Goal: Task Accomplishment & Management: Manage account settings

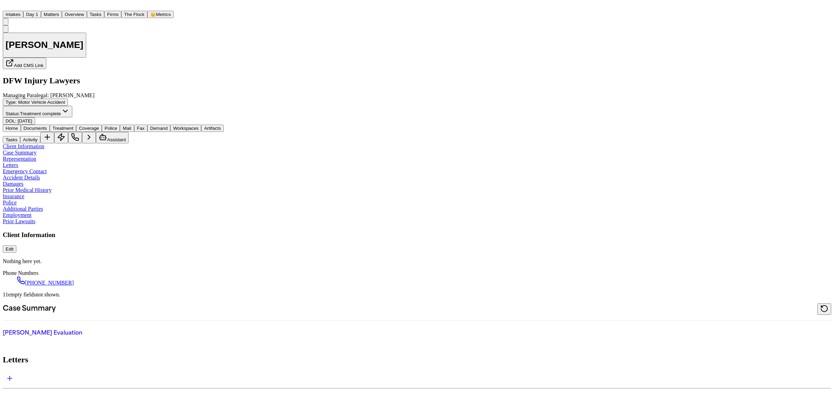
scroll to position [130, 0]
drag, startPoint x: 0, startPoint y: 0, endPoint x: 86, endPoint y: 10, distance: 86.4
click at [62, 11] on button "Matters" at bounding box center [51, 14] width 21 height 7
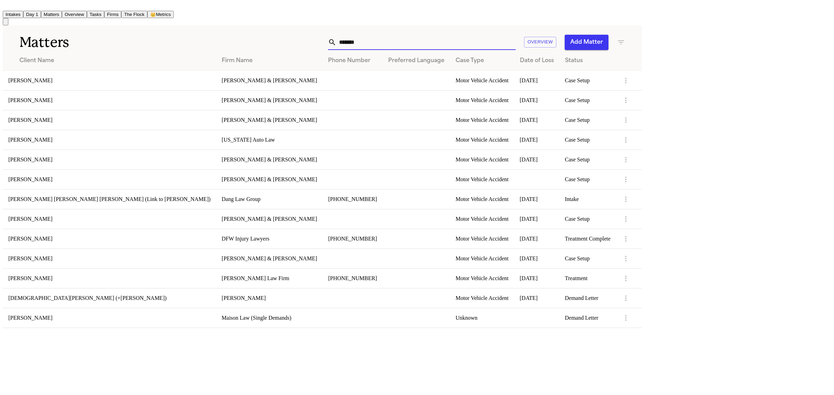
drag, startPoint x: 549, startPoint y: 38, endPoint x: 491, endPoint y: 41, distance: 58.8
click at [491, 41] on div "******* Overview Add Matter" at bounding box center [410, 42] width 430 height 15
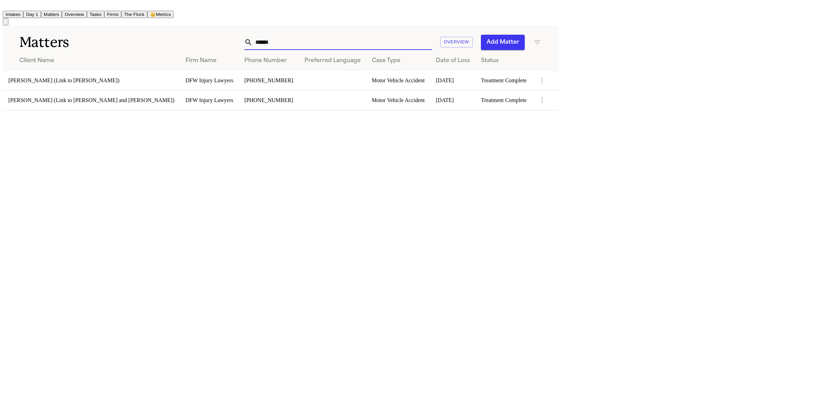
type input "******"
click at [60, 73] on td "[PERSON_NAME] (Link to [PERSON_NAME])" at bounding box center [91, 81] width 177 height 20
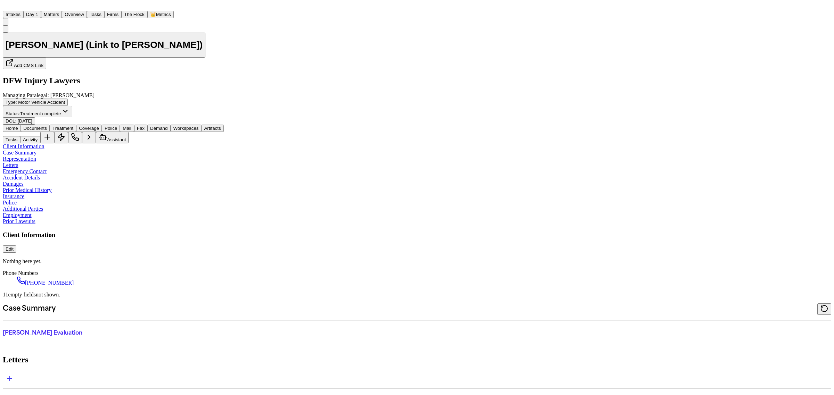
click at [72, 106] on button "Status: Treatment complete" at bounding box center [37, 111] width 69 height 11
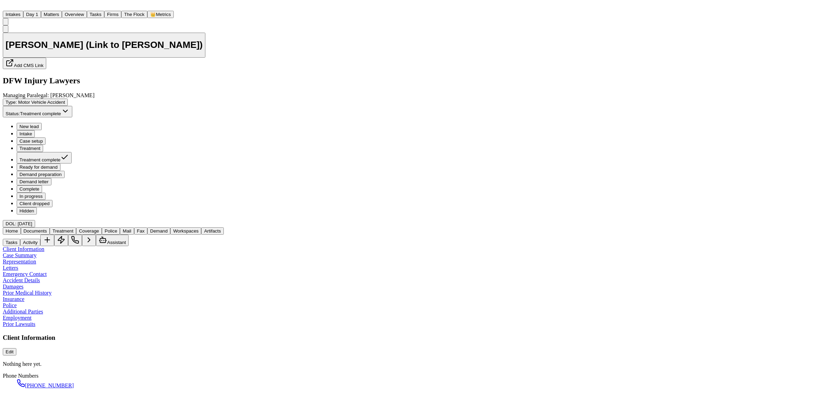
click at [58, 165] on span "Ready for demand" at bounding box center [38, 167] width 38 height 5
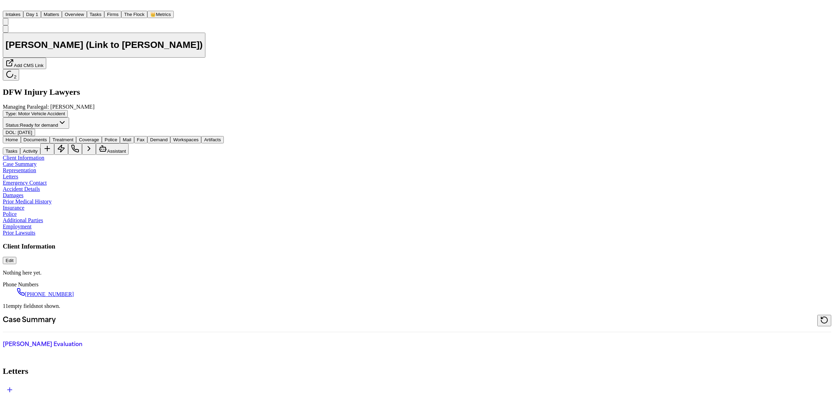
click at [62, 11] on button "Matters" at bounding box center [51, 14] width 21 height 7
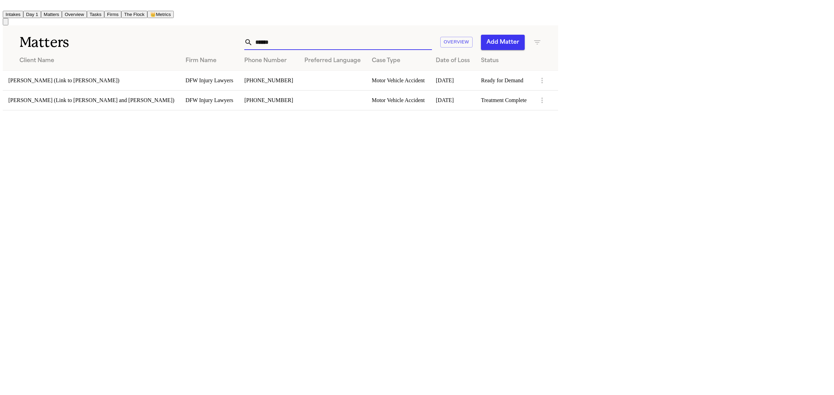
drag, startPoint x: 579, startPoint y: 39, endPoint x: 491, endPoint y: 41, distance: 88.3
click at [491, 41] on div "****** Overview Add Matter" at bounding box center [354, 42] width 375 height 15
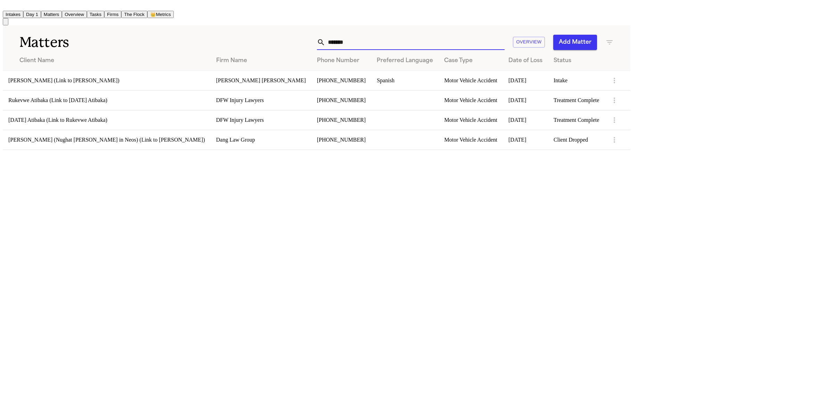
type input "*******"
click at [197, 98] on td "Rukevwe Atibaka (Link to [DATE] Atibaka)" at bounding box center [107, 100] width 208 height 20
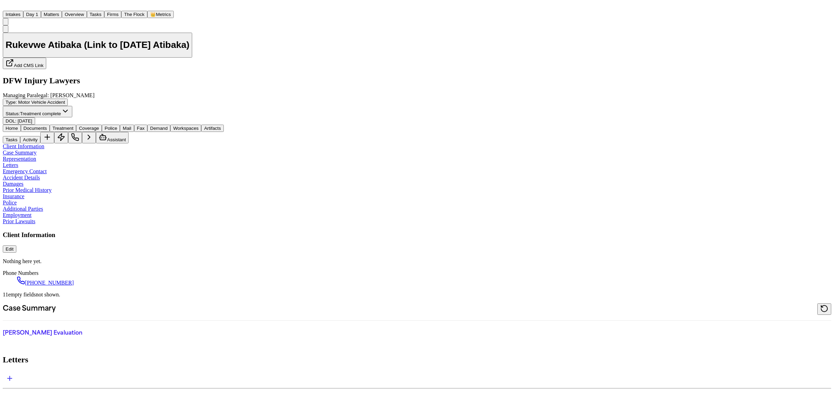
click at [62, 11] on button "Matters" at bounding box center [51, 14] width 21 height 7
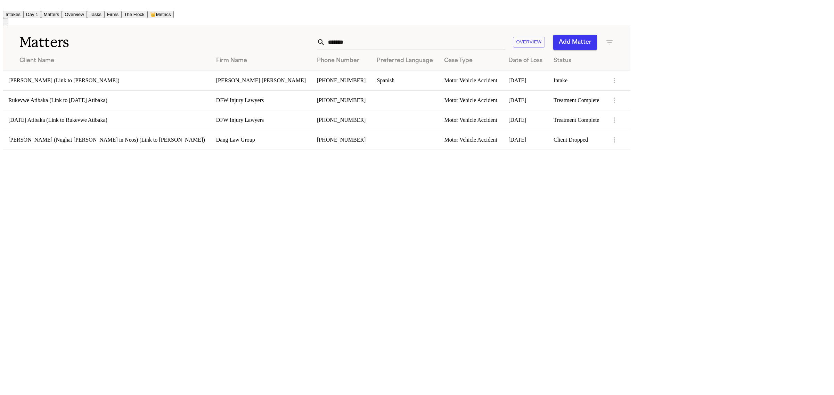
click at [57, 116] on td "[DATE] Atibaka (Link to Rukevwe Atibaka)" at bounding box center [107, 120] width 208 height 20
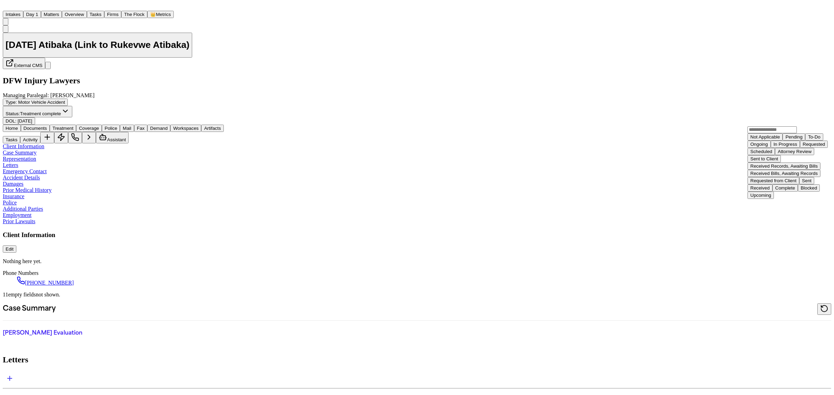
click at [795, 190] on div "Complete" at bounding box center [785, 188] width 20 height 5
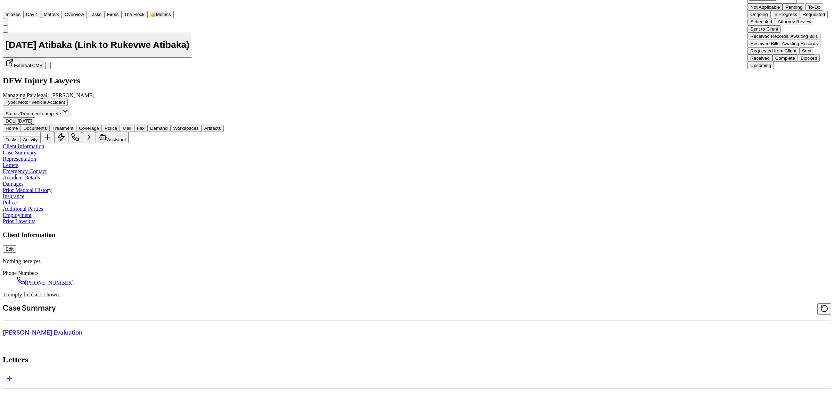
scroll to position [130, 0]
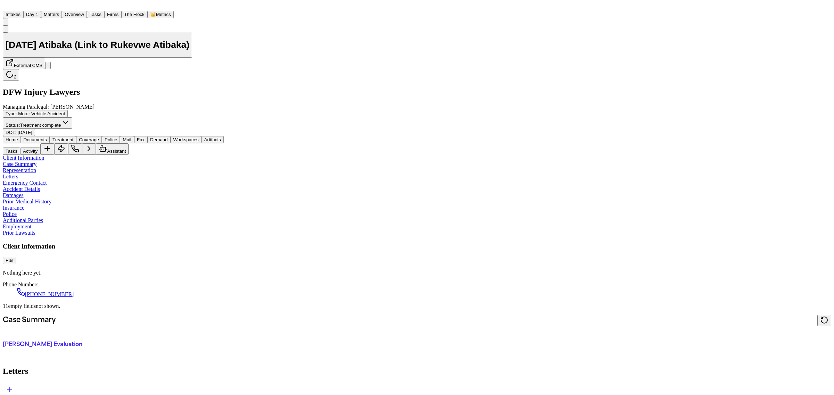
scroll to position [174, 0]
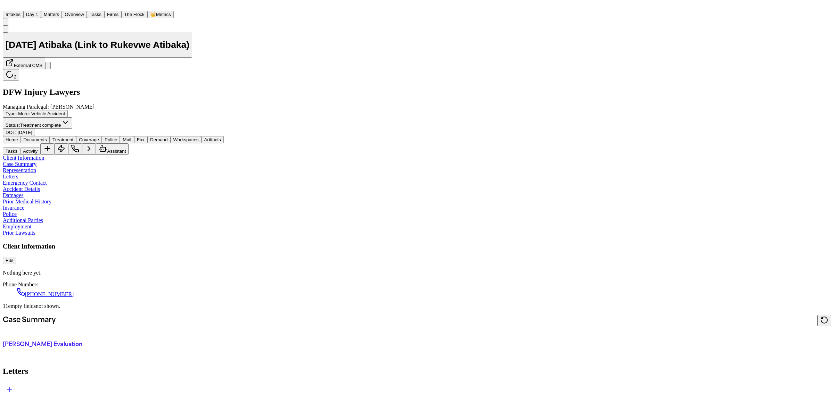
click at [47, 137] on span "Documents" at bounding box center [35, 139] width 23 height 5
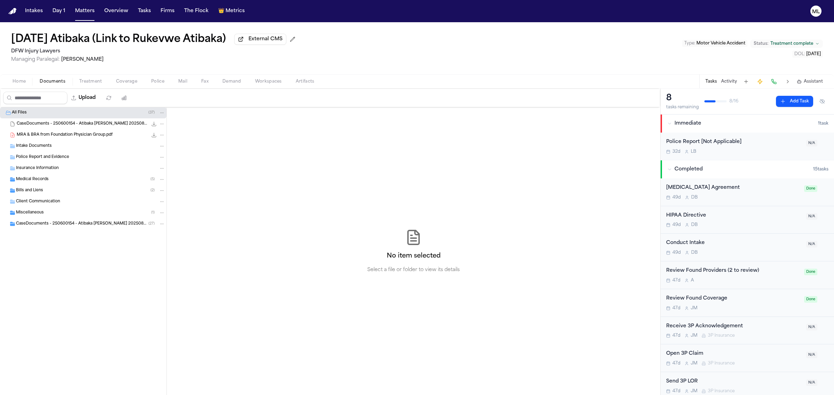
click at [62, 181] on div "Medical Records ( 5 )" at bounding box center [90, 179] width 149 height 6
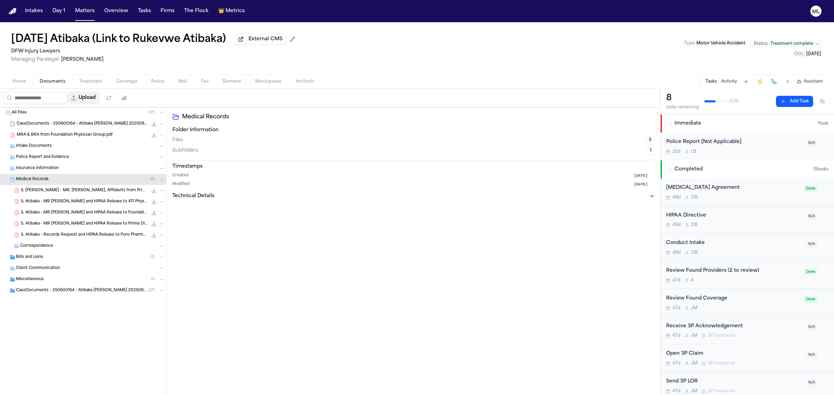
click at [91, 98] on button "Upload" at bounding box center [83, 98] width 32 height 13
select select "**********"
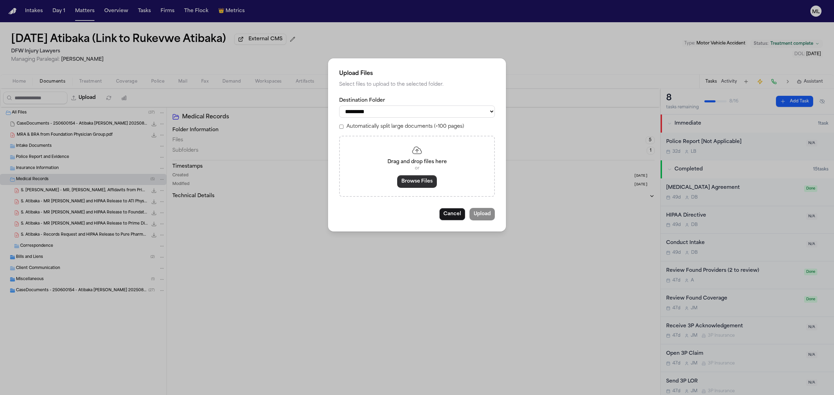
click at [414, 183] on button "Browse Files" at bounding box center [417, 181] width 40 height 13
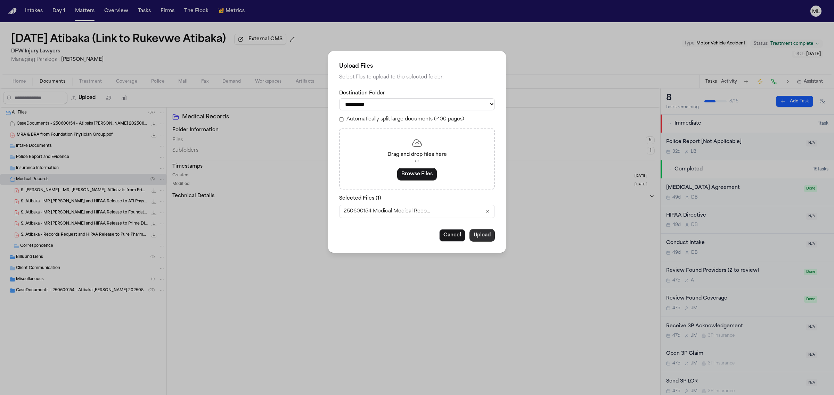
click at [487, 234] on button "Upload" at bounding box center [481, 235] width 25 height 13
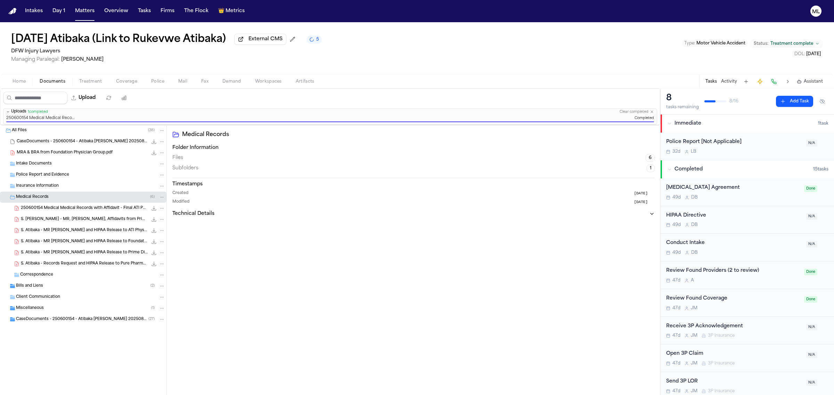
click at [795, 45] on span "Treatment complete" at bounding box center [791, 44] width 43 height 6
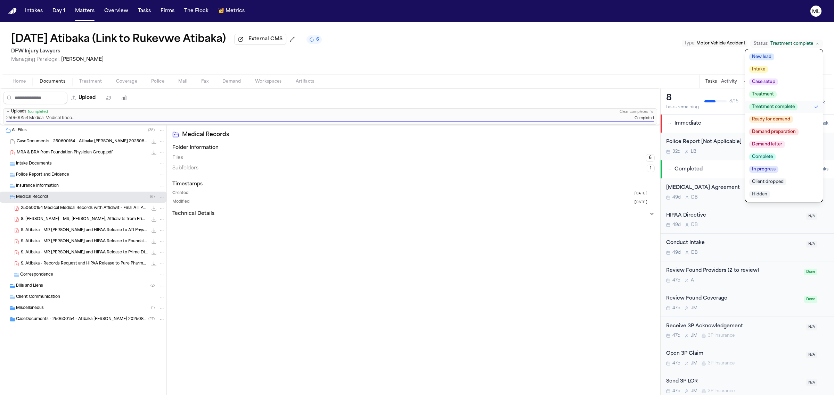
click at [60, 316] on div "CaseDocuments - 250600154 - Atibaka [PERSON_NAME] 20250806201812 (unzipped) ( 2…" at bounding box center [83, 319] width 166 height 11
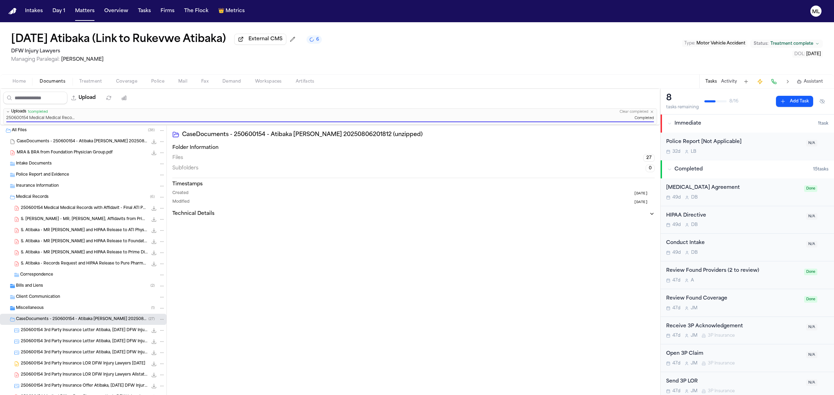
click at [796, 42] on span "Treatment complete" at bounding box center [791, 44] width 43 height 6
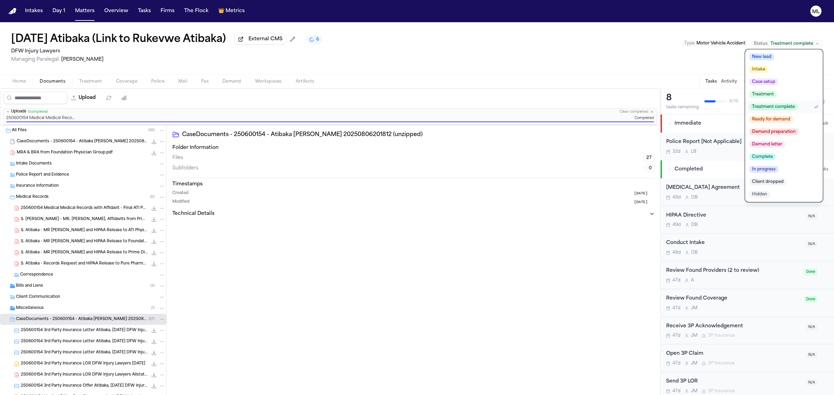
click at [776, 120] on span "Ready for demand" at bounding box center [771, 119] width 44 height 7
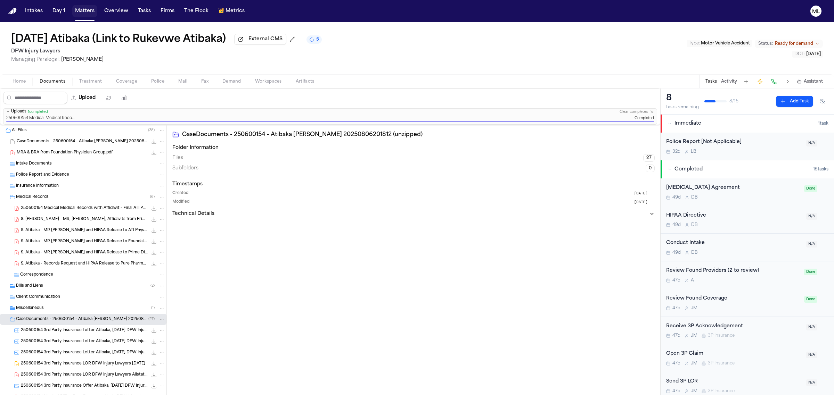
click at [91, 13] on button "Matters" at bounding box center [84, 11] width 25 height 13
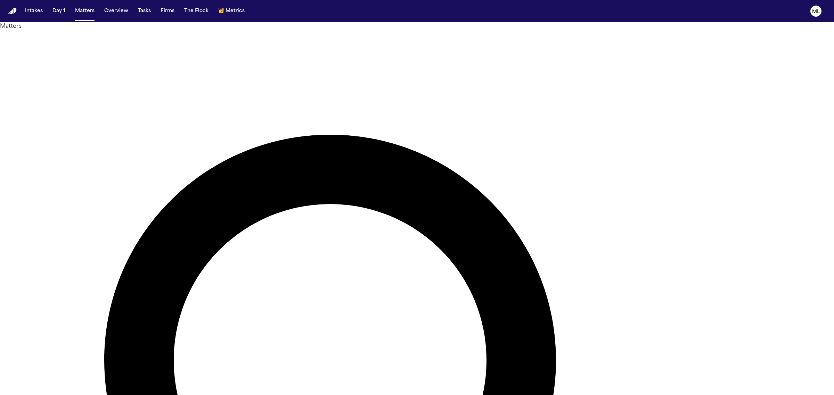
type input "******"
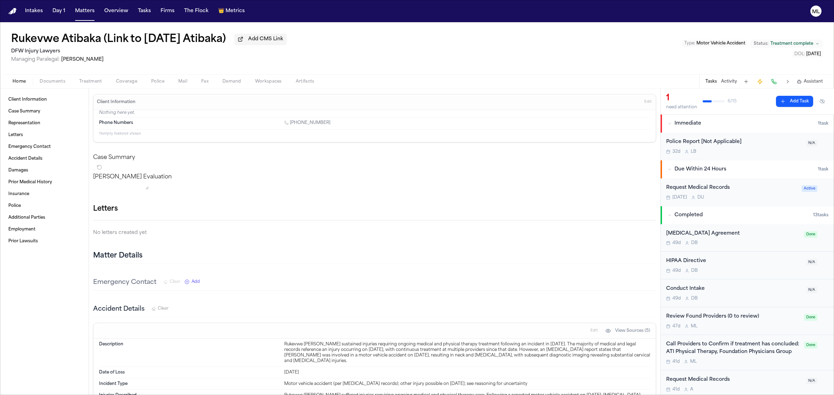
click at [748, 192] on div "Request Medical Records [DATE] D U" at bounding box center [731, 192] width 131 height 16
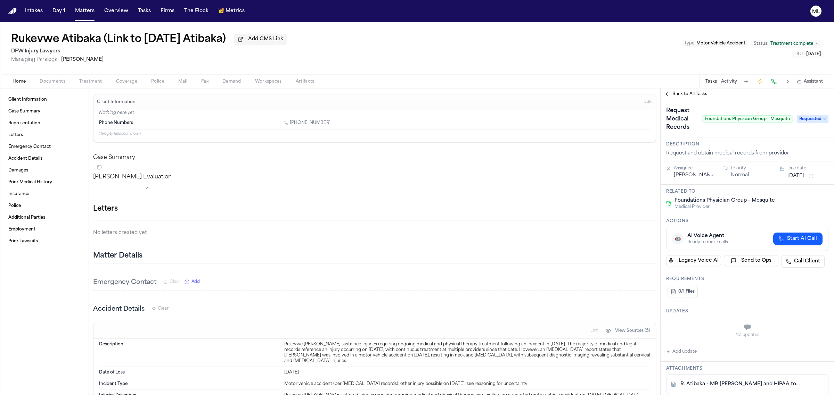
click at [798, 120] on span "Requested" at bounding box center [812, 119] width 31 height 8
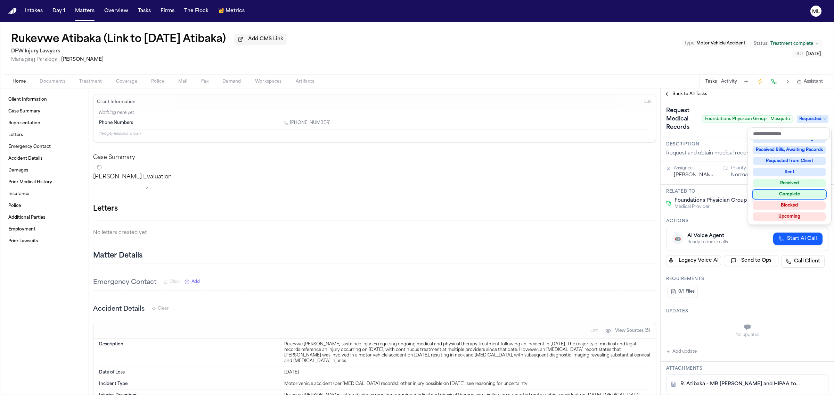
click at [801, 192] on div "Complete" at bounding box center [789, 194] width 73 height 8
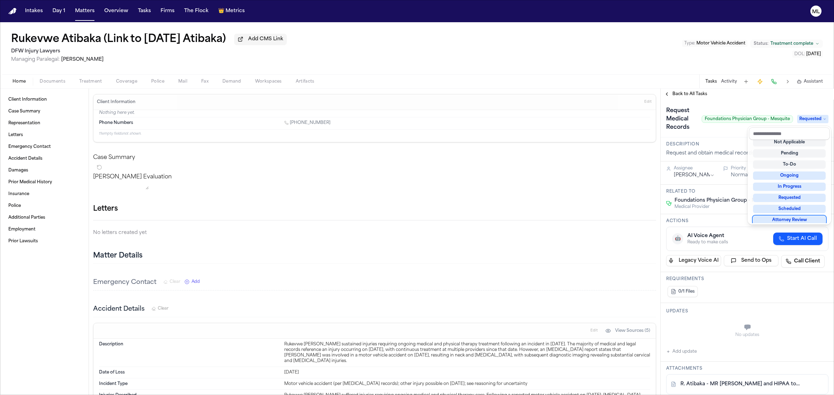
scroll to position [5, 0]
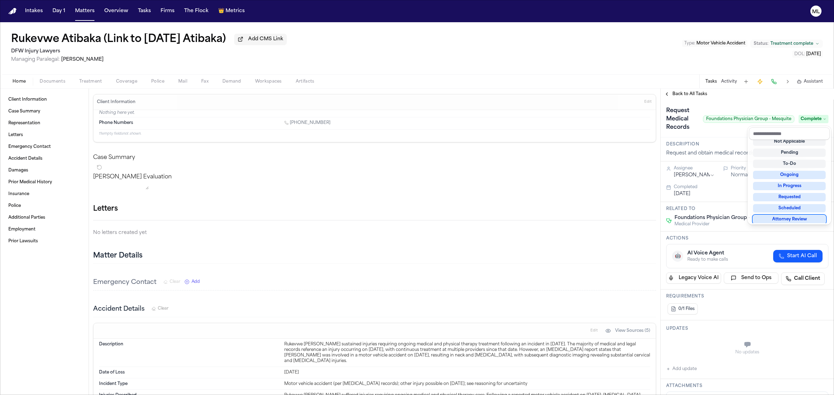
click at [755, 103] on div "Request Medical Records Foundations Physician Group - Mesquite Complete" at bounding box center [746, 119] width 173 height 38
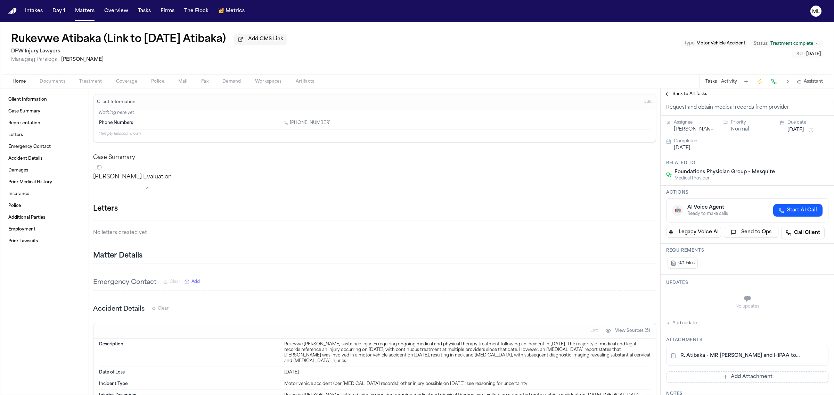
scroll to position [87, 0]
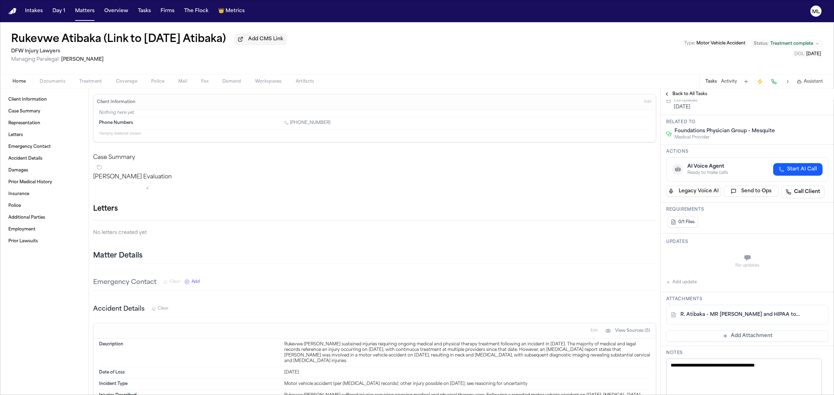
click at [734, 332] on button "Add Attachment" at bounding box center [747, 336] width 162 height 11
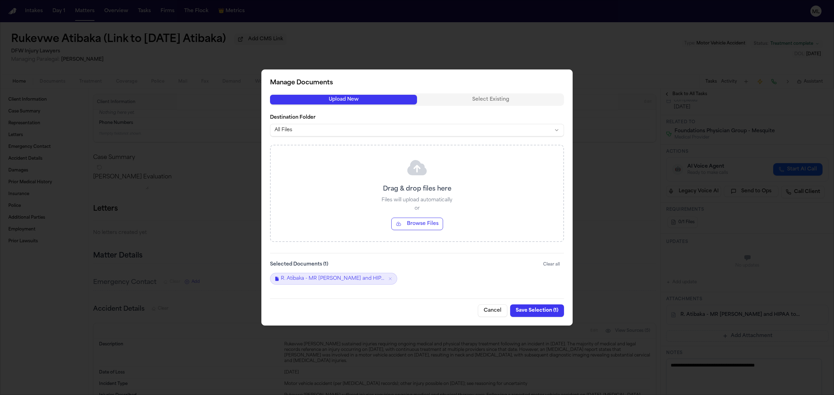
click at [419, 230] on div "Drag & drop files here Files will upload automatically or Browse Files" at bounding box center [417, 194] width 293 height 96
click at [419, 227] on button "Browse Files" at bounding box center [417, 224] width 52 height 13
click at [535, 308] on button "Save Selection ( 2 )" at bounding box center [536, 311] width 55 height 13
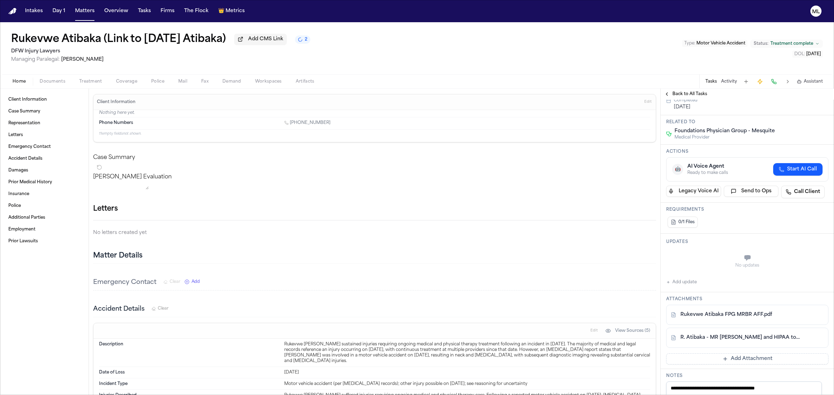
scroll to position [0, 0]
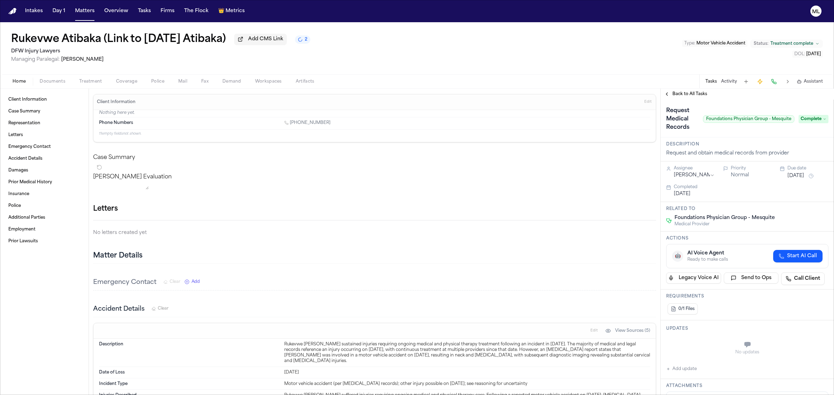
click at [808, 117] on span "Complete" at bounding box center [813, 119] width 30 height 8
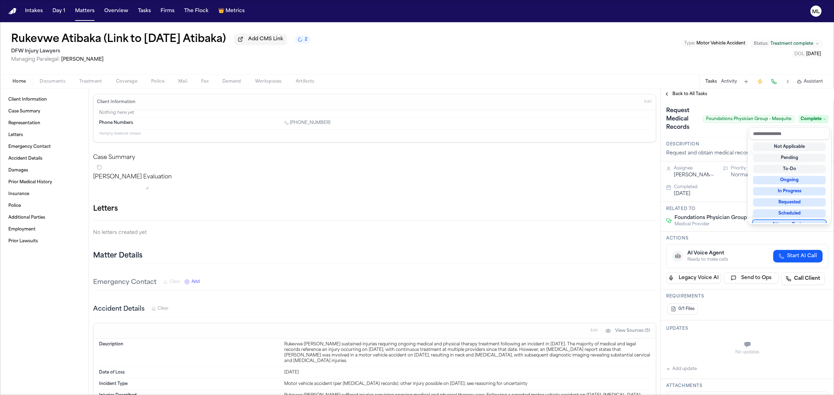
click at [808, 117] on span "Complete" at bounding box center [813, 119] width 30 height 8
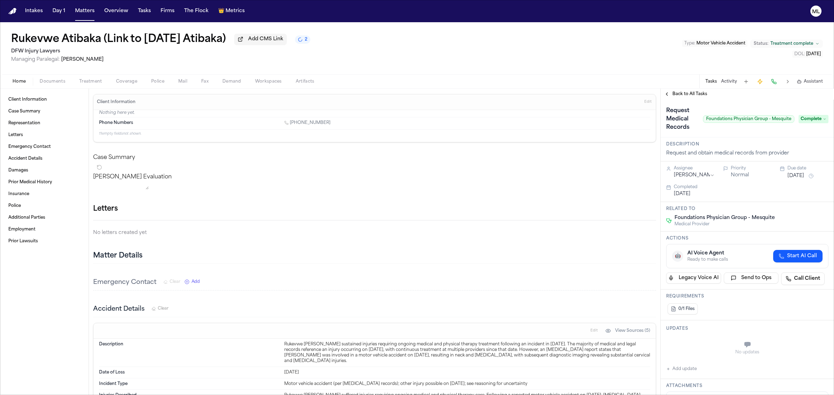
click at [686, 94] on span "Back to All Tasks" at bounding box center [689, 94] width 35 height 6
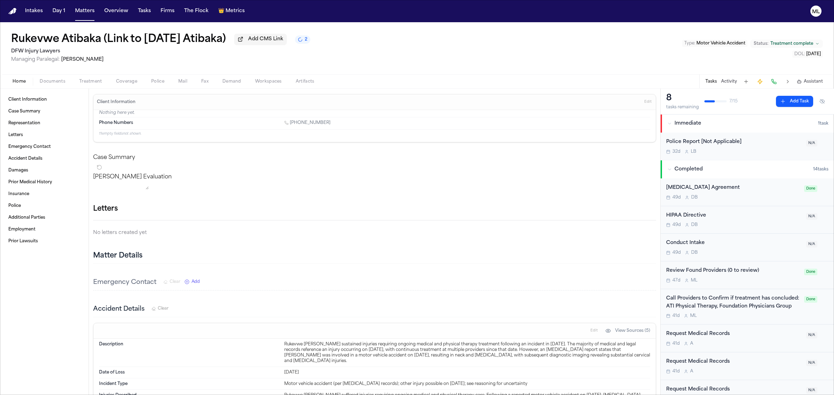
click at [791, 42] on span "Treatment complete" at bounding box center [791, 44] width 43 height 6
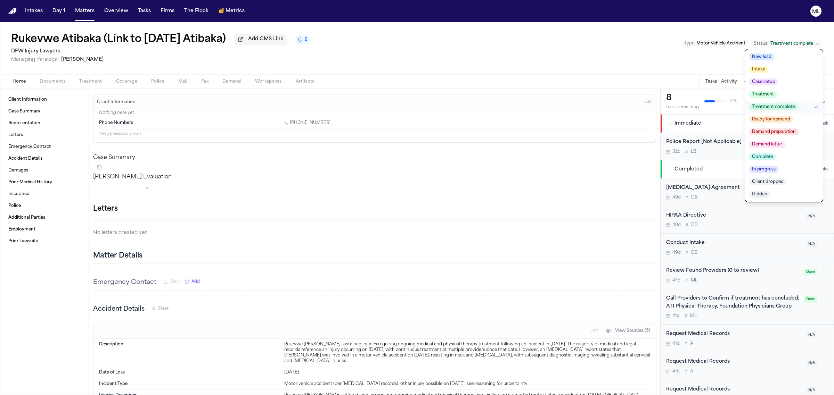
click at [788, 117] on span "Ready for demand" at bounding box center [771, 119] width 44 height 7
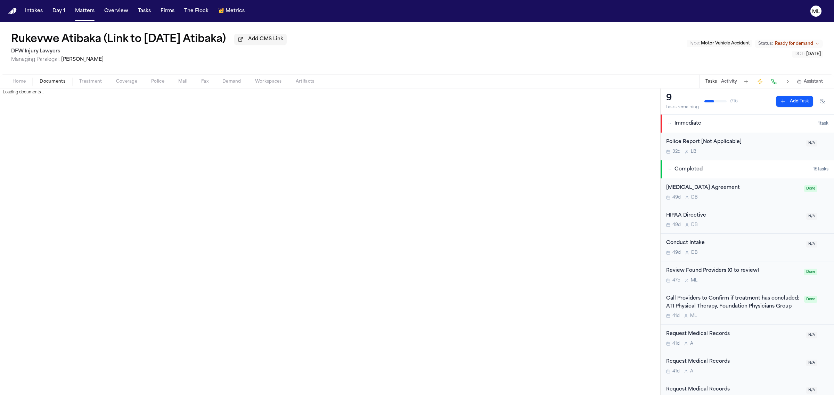
click at [50, 83] on span "Documents" at bounding box center [53, 82] width 26 height 6
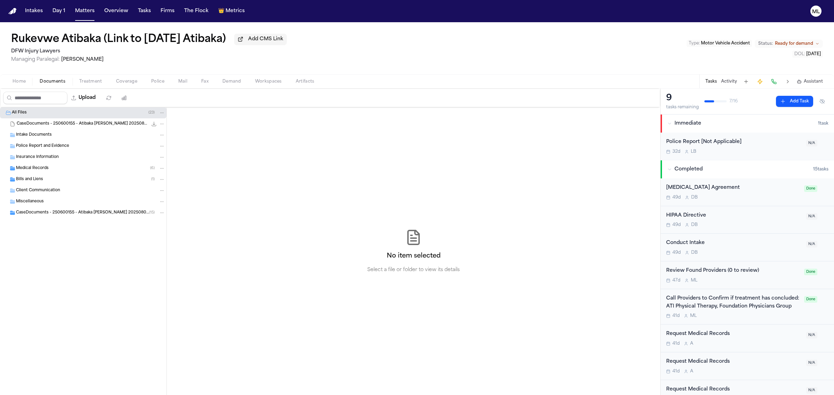
click at [48, 170] on span "Medical Records" at bounding box center [32, 169] width 33 height 6
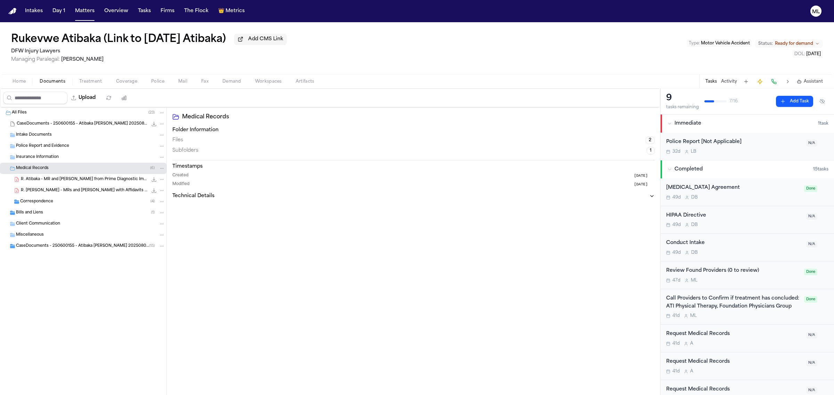
click at [87, 179] on span "R. Atibaka - MR and [PERSON_NAME] from Prime Diagnostic Imaging - [DATE]" at bounding box center [84, 180] width 127 height 6
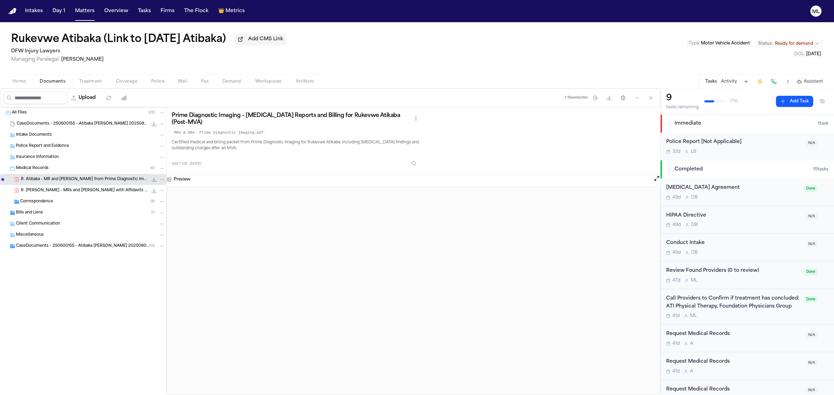
click at [112, 191] on span "R. [PERSON_NAME] - MRs and [PERSON_NAME] with Affidavits from Foundation Physic…" at bounding box center [84, 191] width 127 height 6
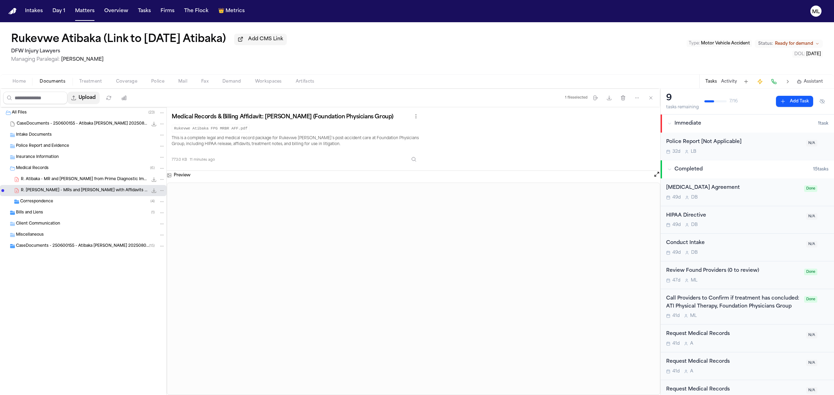
click at [94, 99] on button "Upload" at bounding box center [83, 98] width 32 height 13
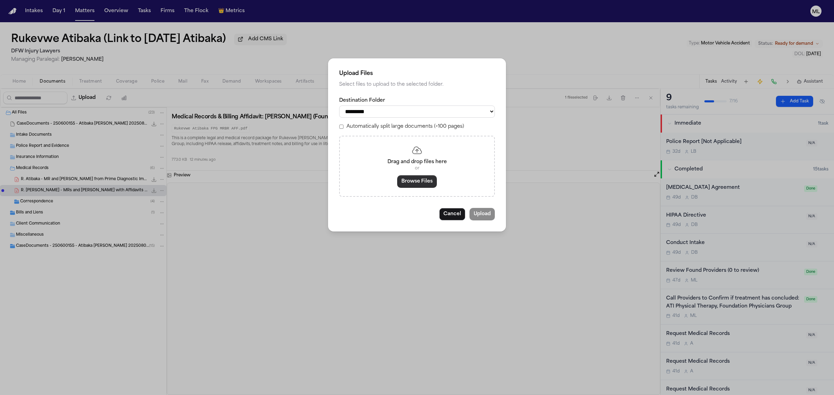
click at [416, 181] on button "Browse Files" at bounding box center [417, 181] width 40 height 13
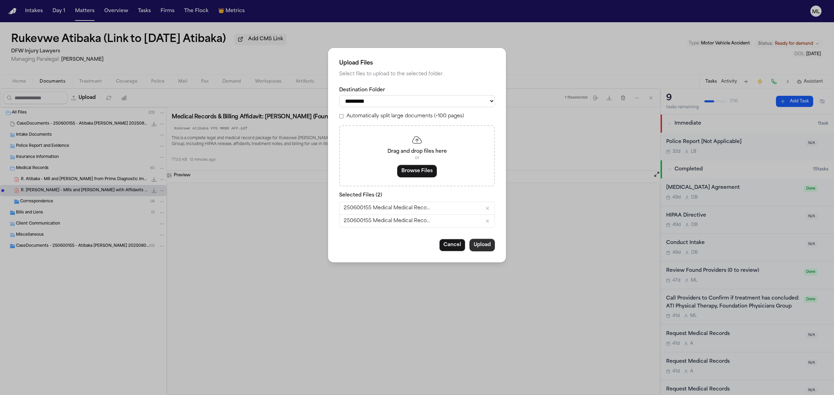
click at [476, 247] on button "Upload" at bounding box center [481, 245] width 25 height 13
